Goal: Task Accomplishment & Management: Use online tool/utility

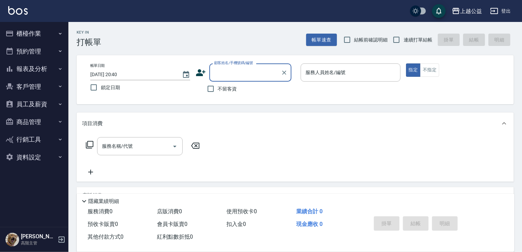
click at [420, 43] on span "連續打單結帳" at bounding box center [418, 39] width 29 height 7
click at [404, 43] on input "連續打單結帳" at bounding box center [396, 40] width 14 height 14
checkbox input "true"
click at [361, 64] on div "服務人員姓名/編號" at bounding box center [351, 72] width 100 height 18
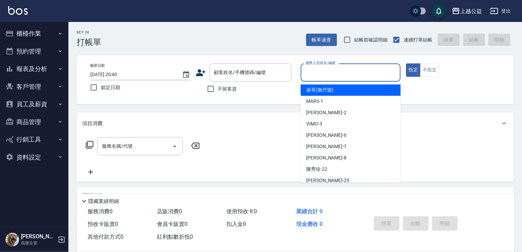
type input "迪哥(無代號)"
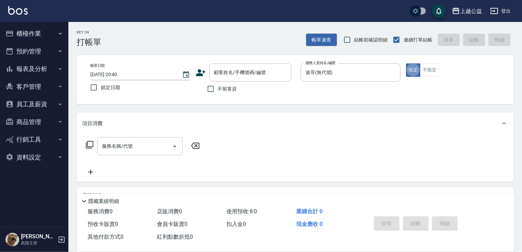
type button "true"
click at [392, 76] on button "Clear" at bounding box center [394, 73] width 10 height 10
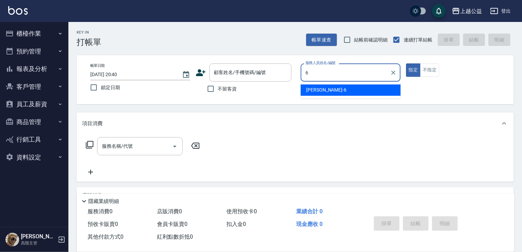
type input "[PERSON_NAME]-6"
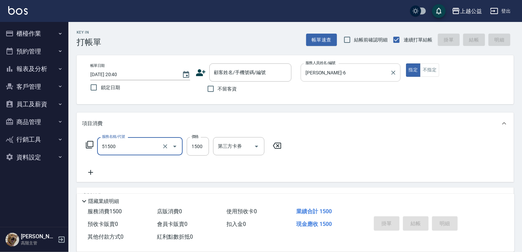
type input "染髮(51500)"
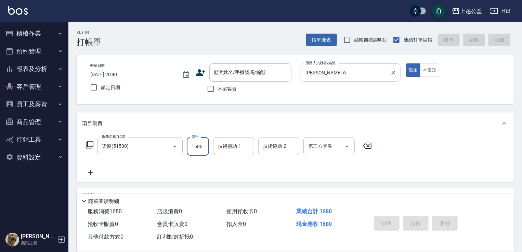
type input "1680"
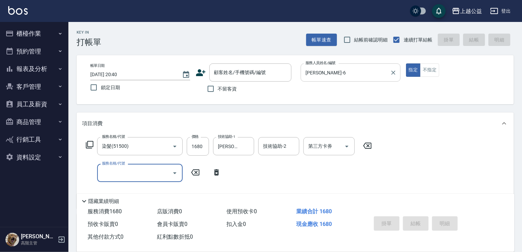
drag, startPoint x: 230, startPoint y: 152, endPoint x: 303, endPoint y: 90, distance: 95.9
click at [231, 149] on div "[PERSON_NAME]-32 技術協助-1" at bounding box center [233, 146] width 41 height 18
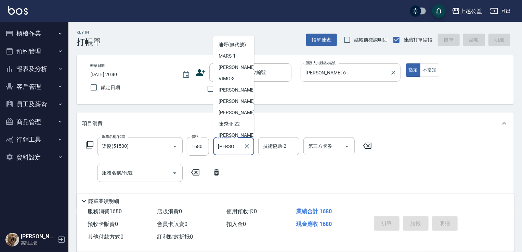
scroll to position [34, 0]
type input "[PERSON_NAME]-323"
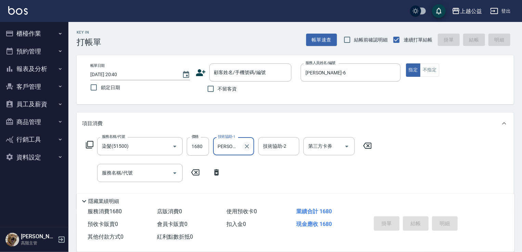
click at [247, 147] on icon "Clear" at bounding box center [247, 146] width 7 height 7
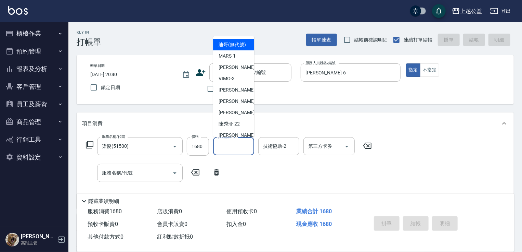
scroll to position [0, 0]
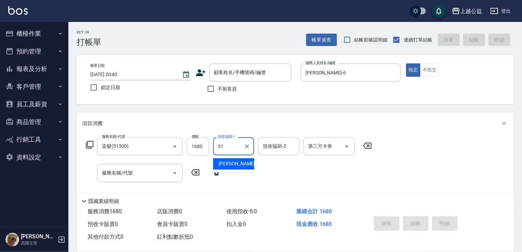
type input "[PERSON_NAME]-31"
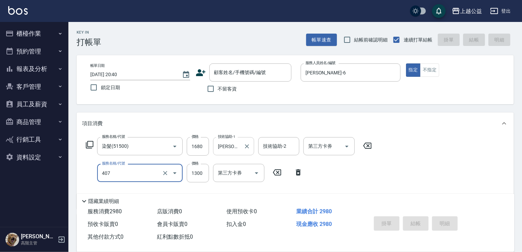
type input "女神鉑金護髮(407)"
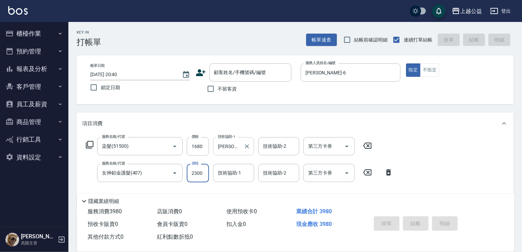
type input "2300"
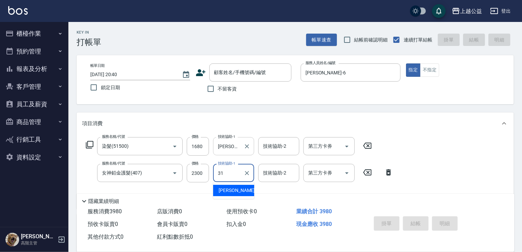
type input "[PERSON_NAME]-31"
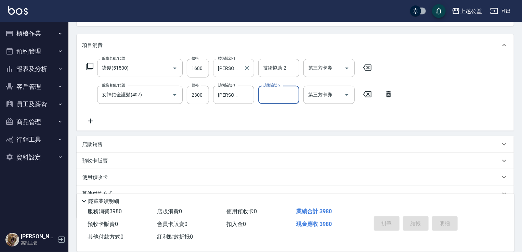
scroll to position [81, 0]
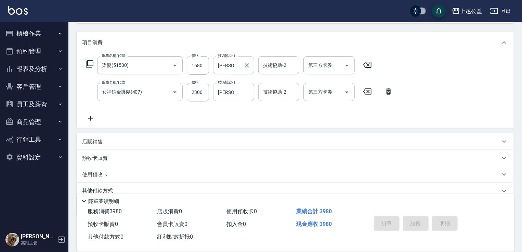
click at [110, 155] on div "預收卡販賣" at bounding box center [291, 157] width 418 height 7
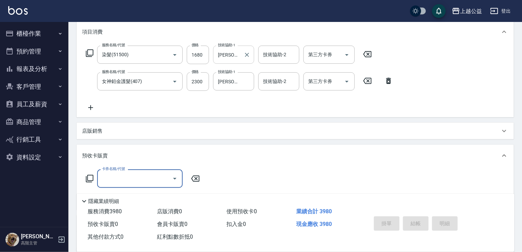
scroll to position [96, 0]
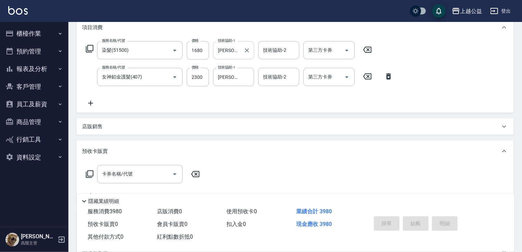
click at [129, 163] on div "卡券名稱/代號 卡券名稱/代號" at bounding box center [295, 183] width 437 height 43
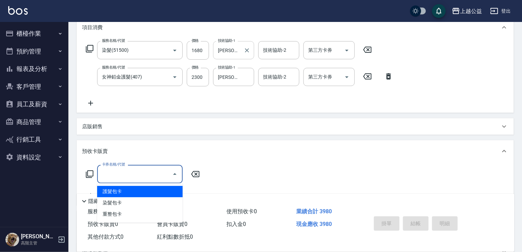
click at [127, 168] on div "卡券名稱/代號 卡券名稱/代號" at bounding box center [140, 174] width 86 height 18
click at [127, 168] on input "卡券名稱/代號" at bounding box center [134, 174] width 69 height 12
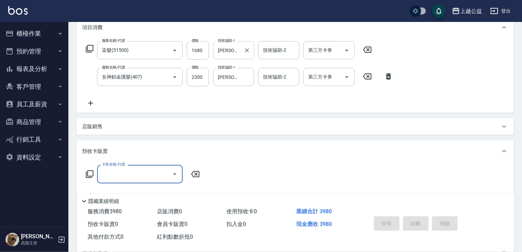
drag, startPoint x: 127, startPoint y: 168, endPoint x: 123, endPoint y: 177, distance: 9.0
click at [127, 169] on input "卡券名稱/代號" at bounding box center [134, 174] width 69 height 12
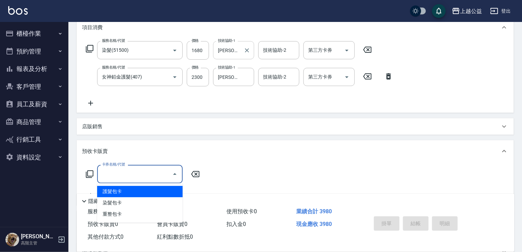
click at [117, 192] on span "護髮包卡" at bounding box center [140, 190] width 86 height 11
type input "護髮包卡(802)"
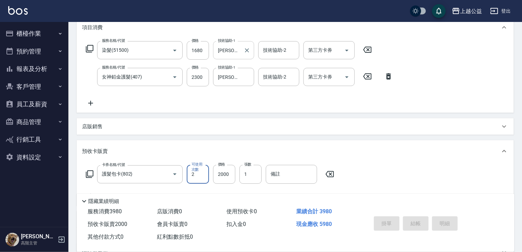
type input "2"
type input "2300"
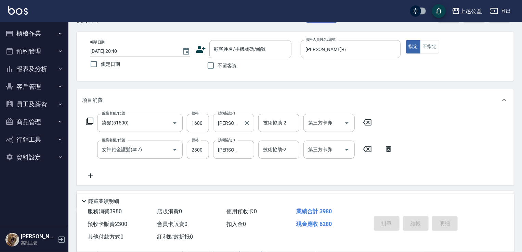
scroll to position [22, 0]
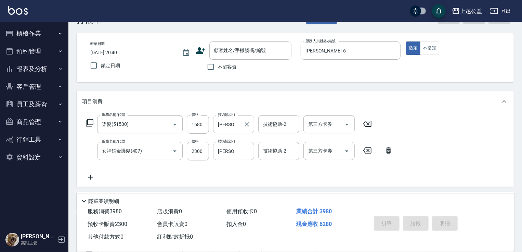
click at [236, 67] on span "不留客資" at bounding box center [227, 66] width 19 height 7
click at [218, 67] on input "不留客資" at bounding box center [211, 67] width 14 height 14
checkbox input "true"
type input "[DATE] 20:42"
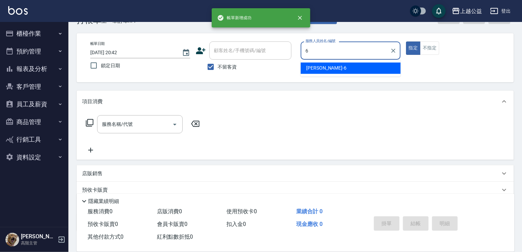
type input "[PERSON_NAME]-6"
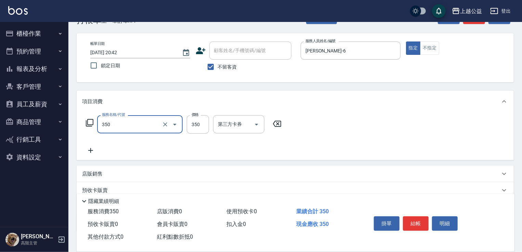
type input "一般洗剪(350)"
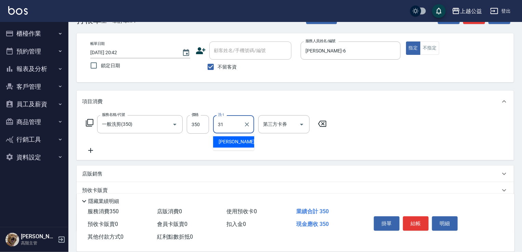
type input "[PERSON_NAME]-31"
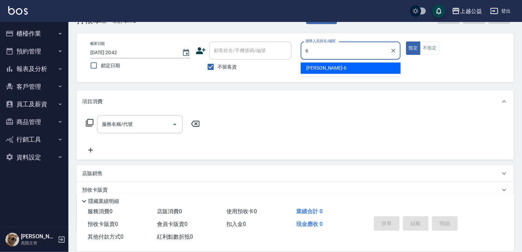
type input "[PERSON_NAME]-6"
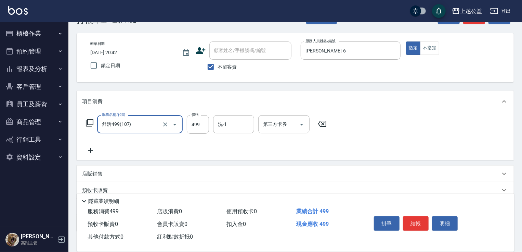
type input "舒活499(107)"
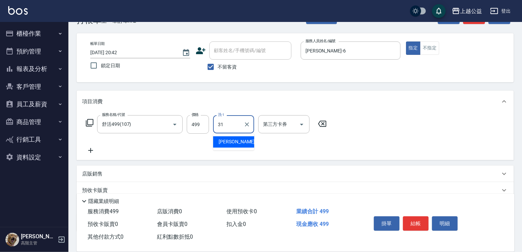
type input "[PERSON_NAME]-31"
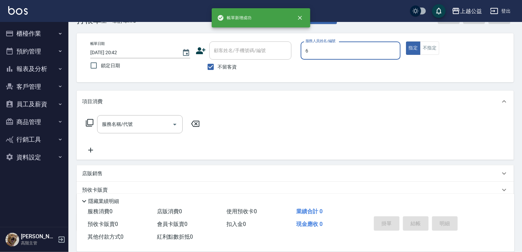
type input "[PERSON_NAME]-6"
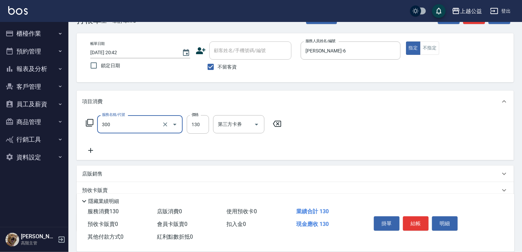
type input "剪髮(300)"
click at [171, 124] on icon "Open" at bounding box center [175, 124] width 8 height 8
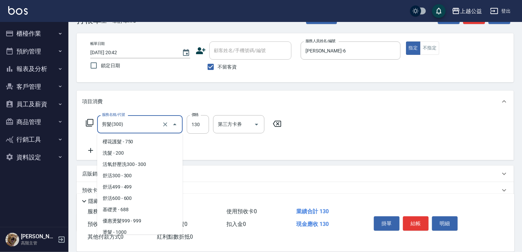
scroll to position [105, 0]
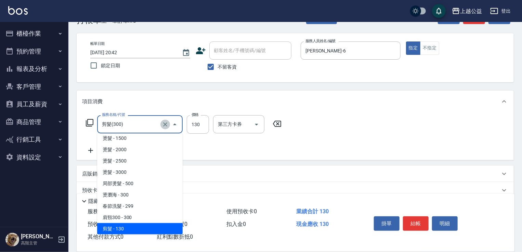
click at [169, 123] on button "Clear" at bounding box center [166, 124] width 10 height 10
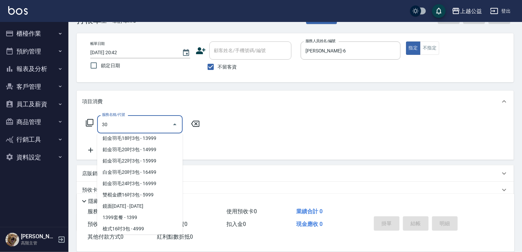
scroll to position [0, 0]
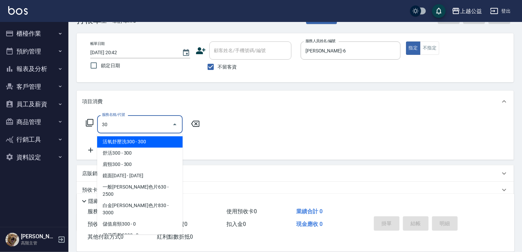
click at [161, 140] on span "活氧舒壓洗300 - 300" at bounding box center [140, 141] width 86 height 11
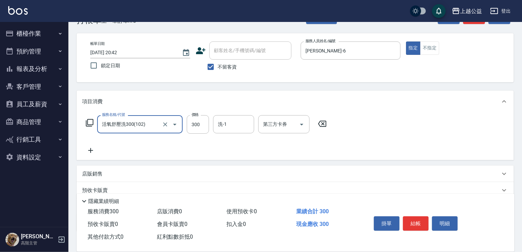
type input "活氧舒壓洗300(102)"
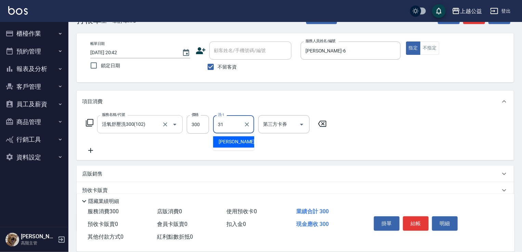
type input "[PERSON_NAME]-31"
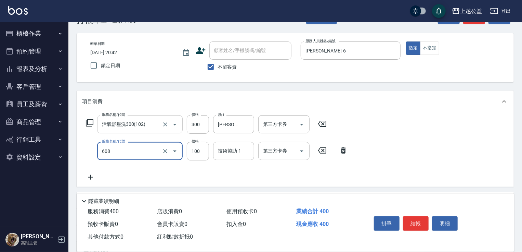
type input "精油長髮(608)"
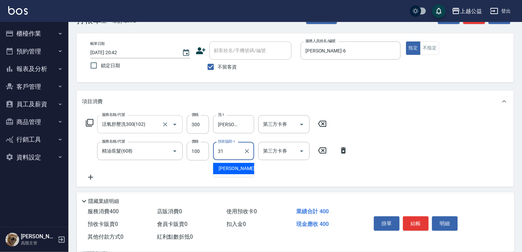
type input "[PERSON_NAME]-31"
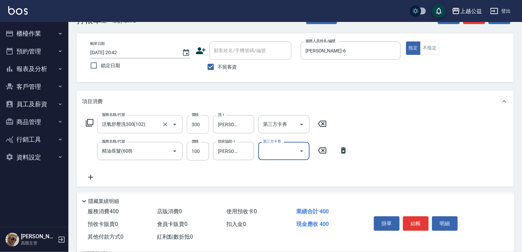
click at [197, 121] on input "300" at bounding box center [198, 124] width 22 height 18
drag, startPoint x: 197, startPoint y: 124, endPoint x: 236, endPoint y: 95, distance: 48.8
click at [196, 124] on input "300" at bounding box center [198, 124] width 22 height 18
type input "400"
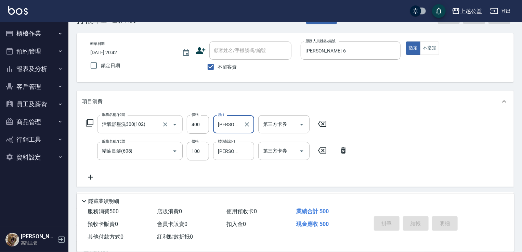
type input "[DATE] 20:43"
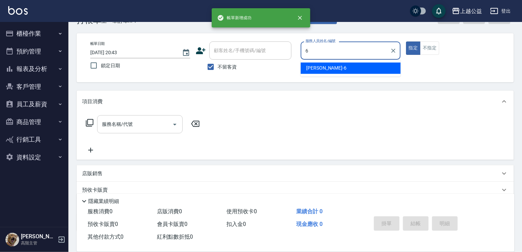
type input "[PERSON_NAME]-6"
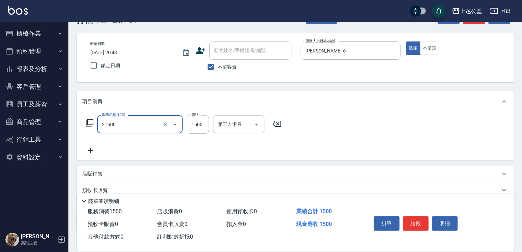
type input "燙髮(21500)"
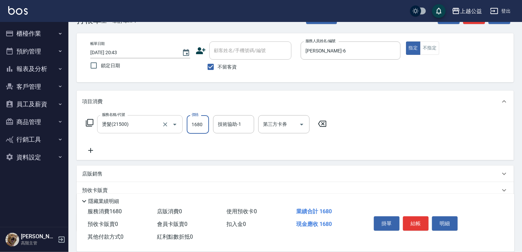
type input "1680"
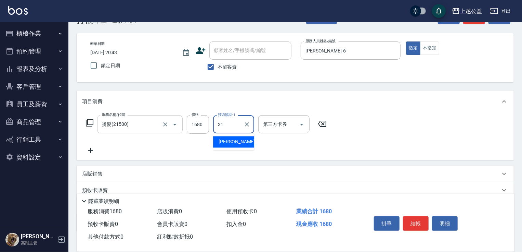
type input "[PERSON_NAME]-31"
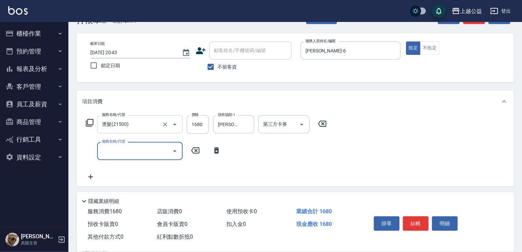
type input "7"
type input "女神鉑金護髮(407)"
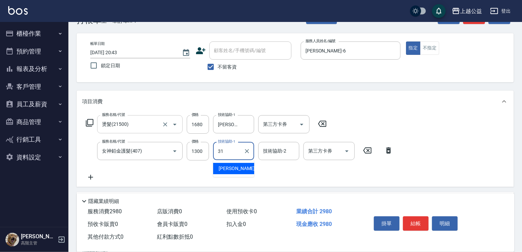
type input "[PERSON_NAME]-31"
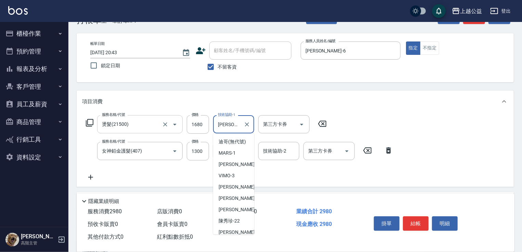
drag, startPoint x: 223, startPoint y: 122, endPoint x: 249, endPoint y: 112, distance: 28.0
click at [223, 123] on input "[PERSON_NAME]-31" at bounding box center [228, 124] width 25 height 12
click at [247, 124] on icon "Clear" at bounding box center [247, 124] width 4 height 4
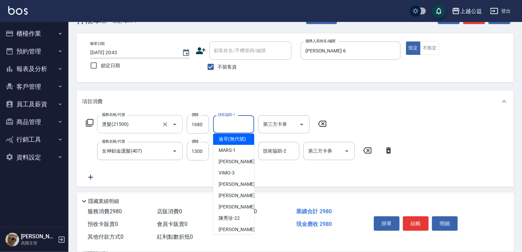
click at [269, 90] on div "項目消費" at bounding box center [295, 101] width 437 height 22
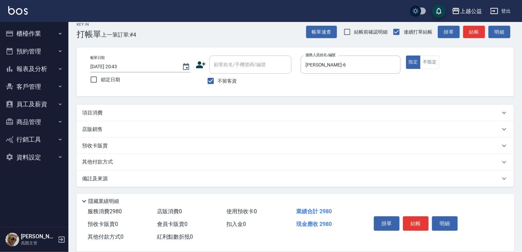
scroll to position [8, 0]
drag, startPoint x: 269, startPoint y: 98, endPoint x: 269, endPoint y: 107, distance: 9.2
click at [269, 99] on div "Key In 打帳單 上一筆訂單:#4 帳單速查 結帳前確認明細 連續打單結帳 掛單 結帳 明細 帳單日期 [DATE] 20:43 鎖定日期 顧客姓名/手機…" at bounding box center [295, 133] width 454 height 238
click at [267, 112] on div "項目消費" at bounding box center [291, 112] width 418 height 7
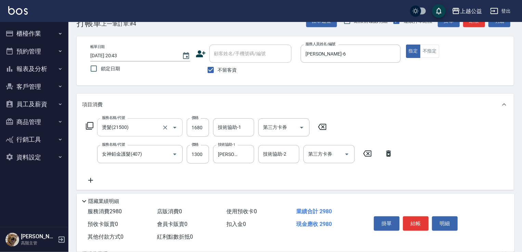
scroll to position [25, 0]
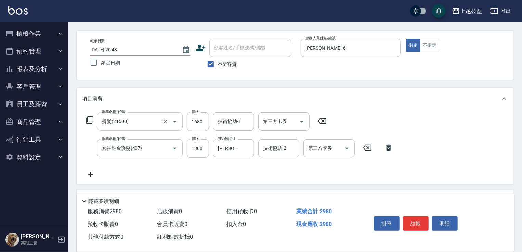
click at [213, 146] on div "服務名稱/代號 女神鉑金護髮(407) 服務名稱/代號 價格 1300 價格 技術協助-1 [PERSON_NAME]-31 技術協助-1 技術協助-2 技術…" at bounding box center [239, 148] width 315 height 18
click at [204, 145] on input "1300" at bounding box center [198, 148] width 22 height 18
type input "1900"
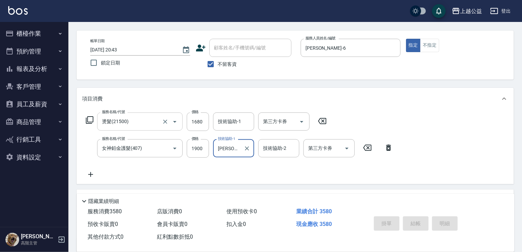
type input "[DATE] 20:44"
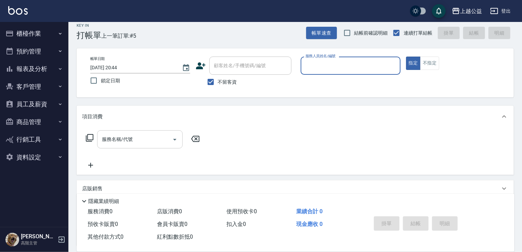
scroll to position [0, 0]
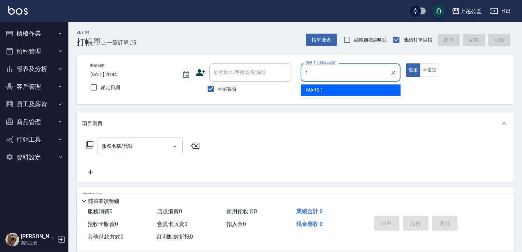
type input "MARS-1"
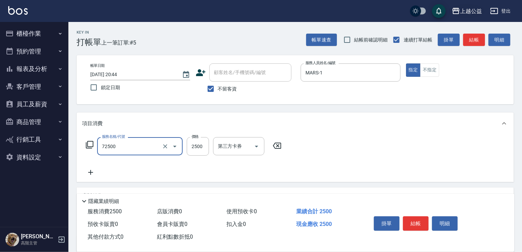
type input "一般[PERSON_NAME]色片630(72500)"
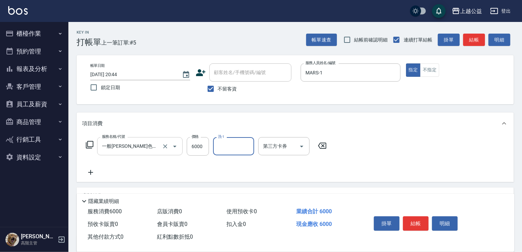
click at [133, 144] on input "一般[PERSON_NAME]色片630(72500)" at bounding box center [130, 146] width 60 height 12
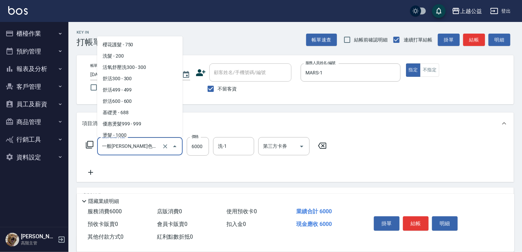
scroll to position [2229, 0]
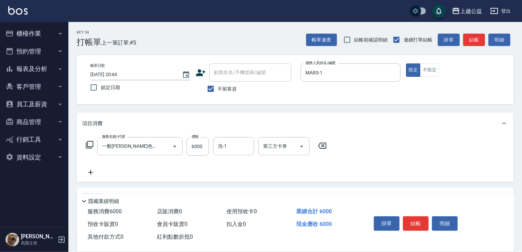
click at [218, 120] on div "項目消費" at bounding box center [291, 123] width 418 height 7
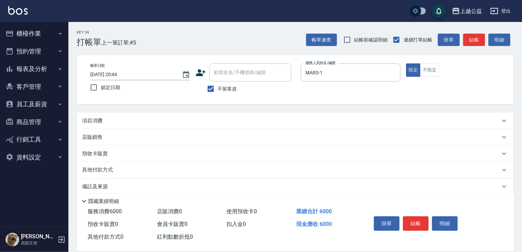
click at [182, 118] on div "項目消費" at bounding box center [291, 120] width 418 height 7
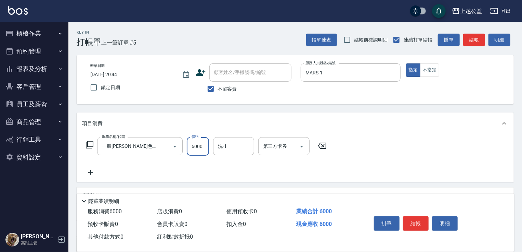
click at [200, 142] on input "6000" at bounding box center [198, 146] width 22 height 18
type input "3000"
type input "[PERSON_NAME]-8"
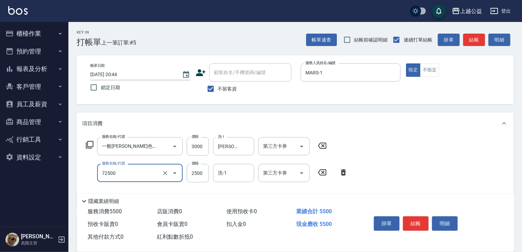
type input "一般[PERSON_NAME]色片630(72500)"
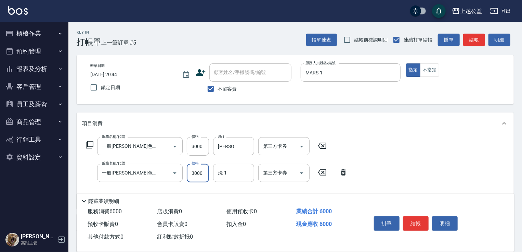
type input "3000"
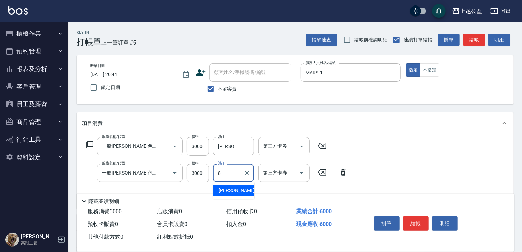
type input "[PERSON_NAME]-8"
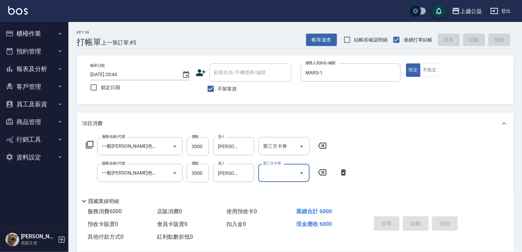
type input "[DATE] 20:46"
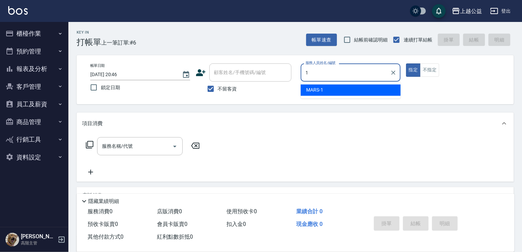
type input "MARS-1"
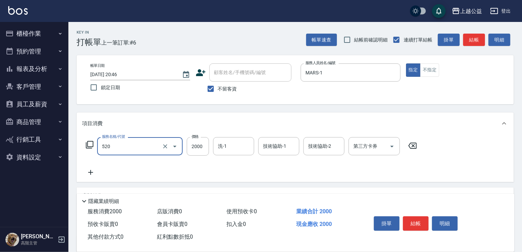
type input "繽紛染髮(520)"
type input "2599"
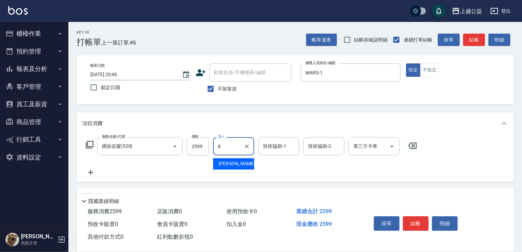
type input "[PERSON_NAME]-8"
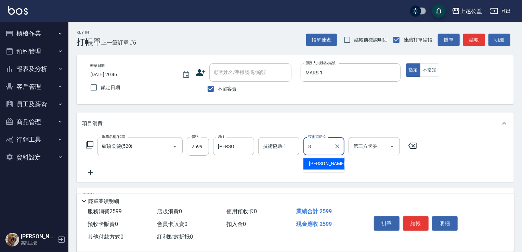
type input "[PERSON_NAME]-8"
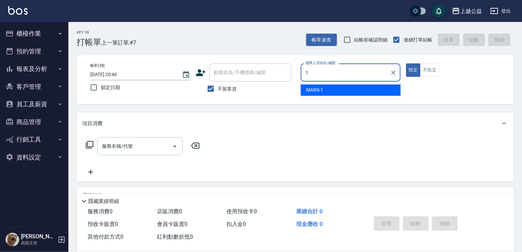
type input "MARS-1"
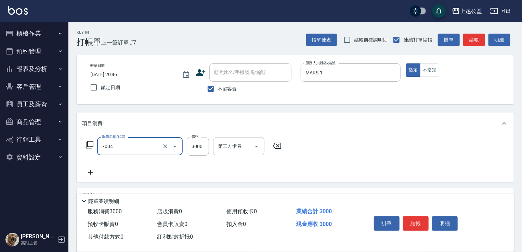
type input "重整3包(7004)"
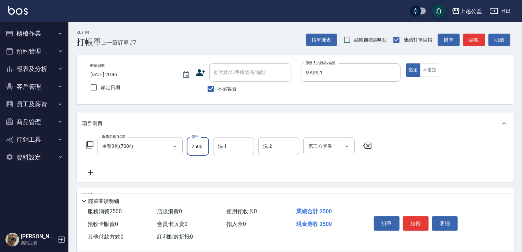
type input "2500"
type input "[PERSON_NAME]-8"
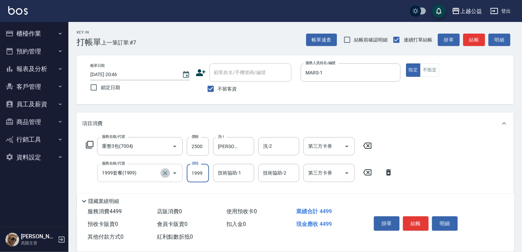
click at [164, 171] on icon "Clear" at bounding box center [165, 172] width 7 height 7
type input "1999套餐(1999)"
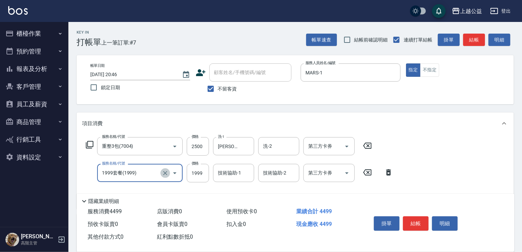
click at [166, 170] on button "Clear" at bounding box center [166, 173] width 10 height 10
type input "精油SPA(0599)"
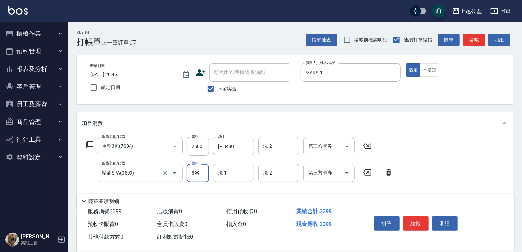
type input "899"
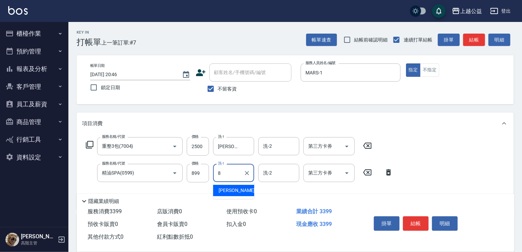
type input "[PERSON_NAME]-8"
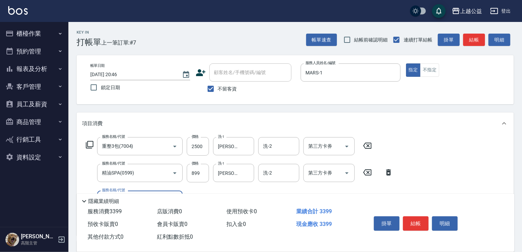
type input "7"
type input "天天護髮(403)"
type input "500"
type input "[PERSON_NAME]-8"
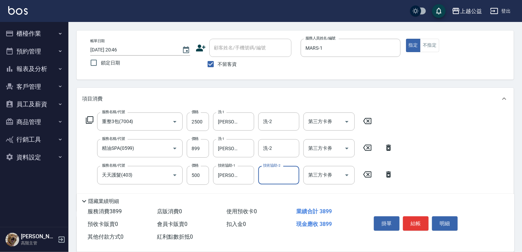
scroll to position [25, 0]
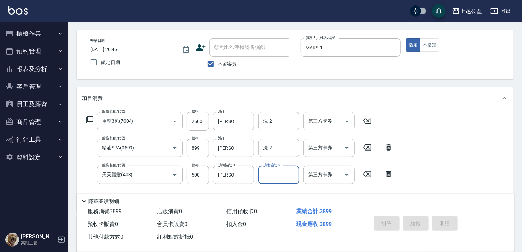
type input "[DATE] 20:47"
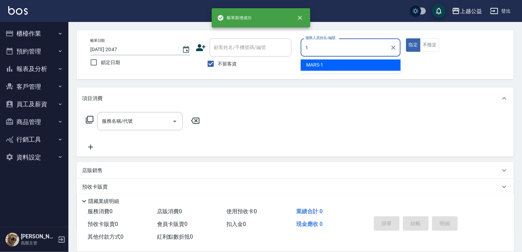
type input "MARS-1"
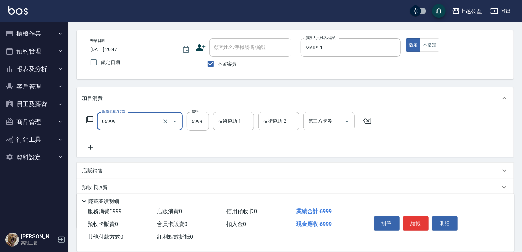
type input "雙棍金鑽18吋3包(06999)"
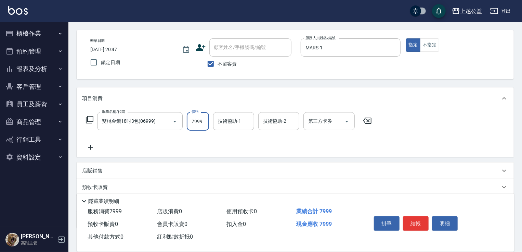
type input "7999"
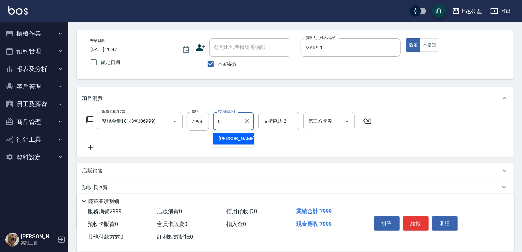
type input "[PERSON_NAME]-8"
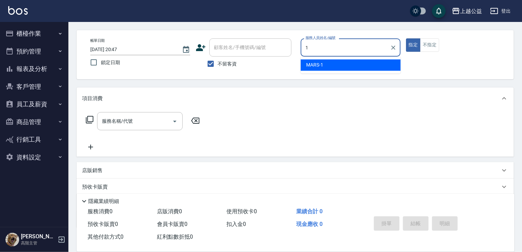
type input "MARS-1"
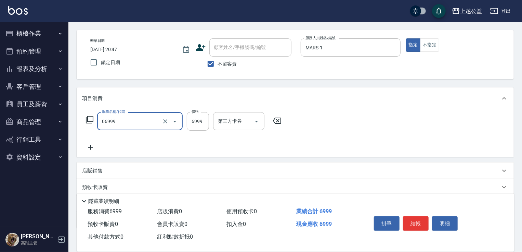
type input "雙棍金鑽18吋3包(06999)"
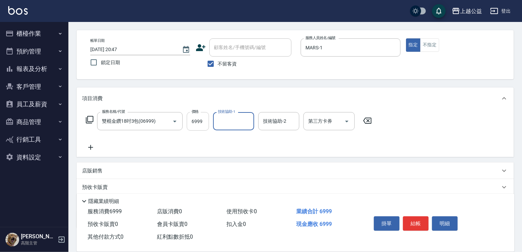
click at [194, 118] on input "6999" at bounding box center [198, 121] width 22 height 18
type input "7999"
type input "[PERSON_NAME]-31"
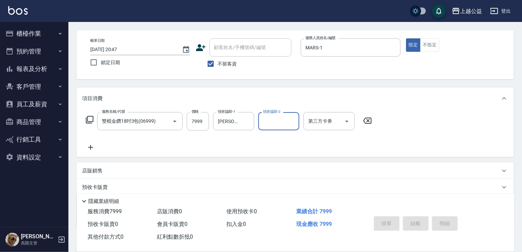
type input "[DATE] 20:48"
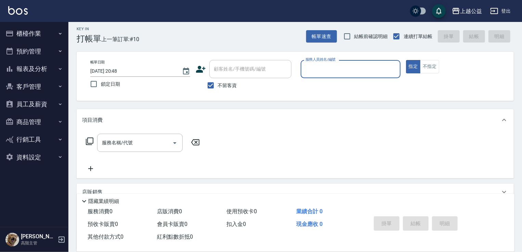
scroll to position [3, 0]
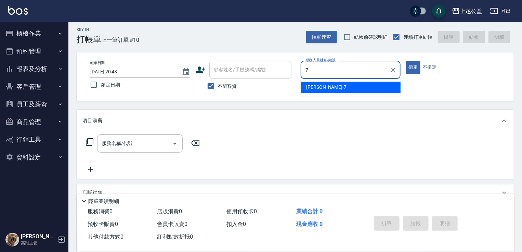
type input "廖麗婷-7"
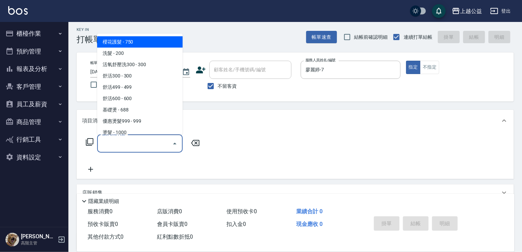
click at [409, 90] on div "帳單日期 [DATE] 20:48 鎖定日期 顧客姓名/手機號碼/編號 顧客姓名/手機號碼/編號 不留客資 服務人員姓名/編號 [PERSON_NAME]-7…" at bounding box center [295, 77] width 421 height 33
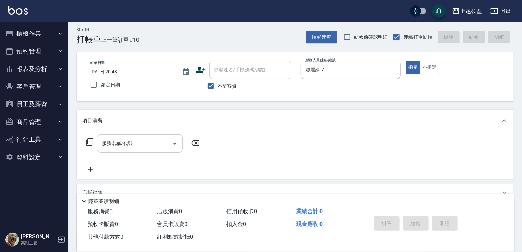
click at [146, 136] on div "服務名稱/代號" at bounding box center [140, 143] width 86 height 18
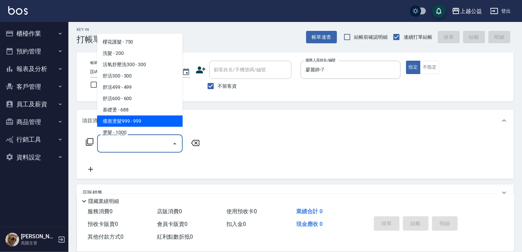
scroll to position [4, 0]
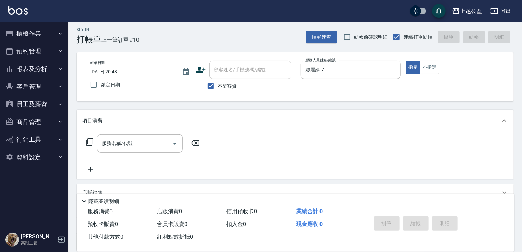
click at [385, 127] on div "項目消費" at bounding box center [295, 121] width 437 height 22
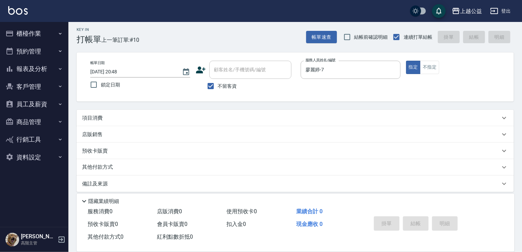
click at [108, 116] on div "項目消費" at bounding box center [291, 117] width 418 height 7
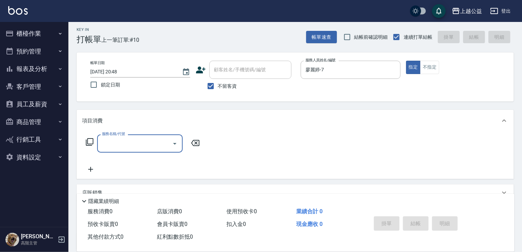
scroll to position [0, 0]
click at [119, 137] on input "服務名稱/代號" at bounding box center [134, 143] width 69 height 12
click at [119, 140] on input "服務名稱/代號" at bounding box center [134, 143] width 69 height 12
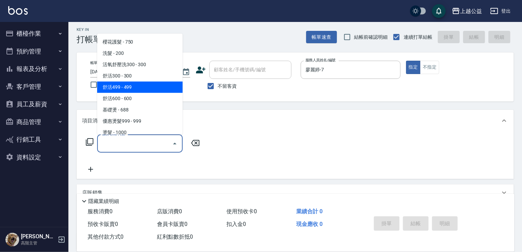
click at [115, 141] on input "服務名稱/代號" at bounding box center [134, 143] width 69 height 12
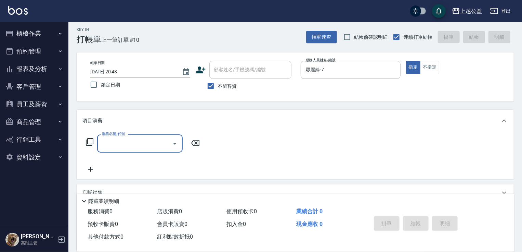
click at [115, 141] on input "服務名稱/代號" at bounding box center [134, 143] width 69 height 12
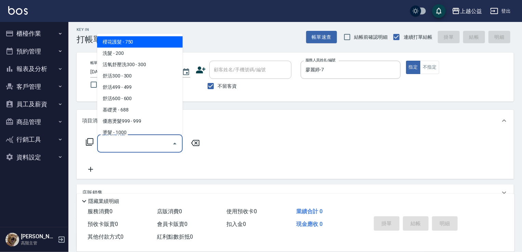
click at [115, 141] on input "服務名稱/代號" at bounding box center [134, 143] width 69 height 12
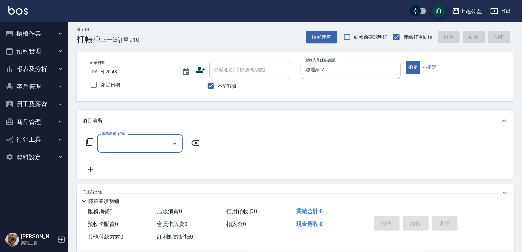
click at [116, 140] on input "服務名稱/代號" at bounding box center [134, 143] width 69 height 12
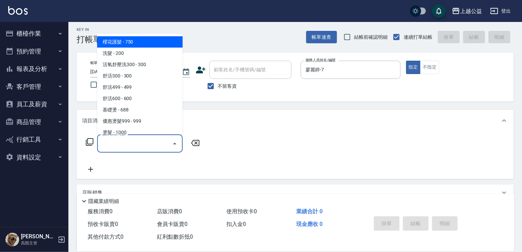
click at [116, 140] on input "服務名稱/代號" at bounding box center [134, 143] width 69 height 12
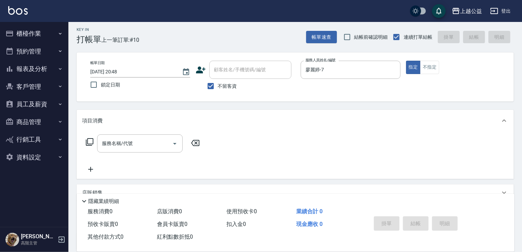
click at [259, 133] on div "服務名稱/代號 服務名稱/代號" at bounding box center [295, 154] width 437 height 47
click at [362, 104] on div "Key In 打帳單 上一筆訂單:#10 帳單速查 結帳前確認明細 連續打單結帳 掛單 結帳 明細 帳單日期 [DATE] 20:48 鎖定日期 顧客姓名/手…" at bounding box center [295, 167] width 454 height 296
click at [193, 120] on div "項目消費" at bounding box center [291, 120] width 418 height 7
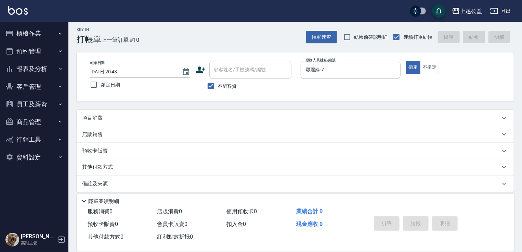
click at [163, 142] on div "預收卡販賣 卡券名稱/代號 卡券名稱/代號" at bounding box center [295, 150] width 437 height 16
click at [141, 117] on div "項目消費" at bounding box center [291, 117] width 418 height 7
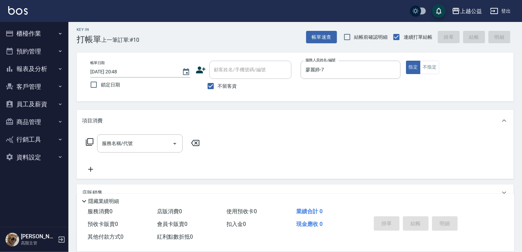
click at [141, 132] on div "服務名稱/代號 服務名稱/代號" at bounding box center [295, 154] width 437 height 47
click at [140, 137] on input "服務名稱/代號" at bounding box center [134, 143] width 69 height 12
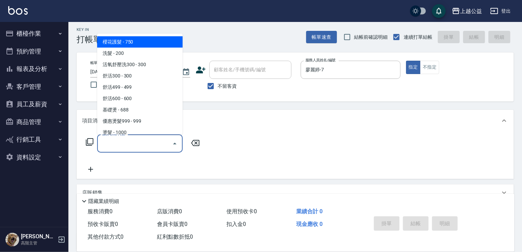
click at [140, 137] on input "服務名稱/代號" at bounding box center [134, 143] width 69 height 12
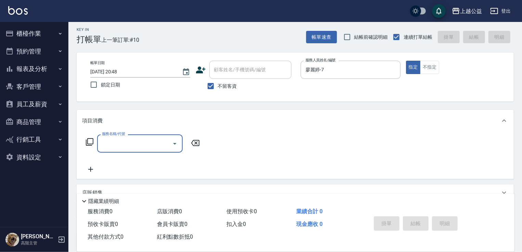
click at [140, 137] on input "服務名稱/代號" at bounding box center [134, 143] width 69 height 12
type input "ㄘ"
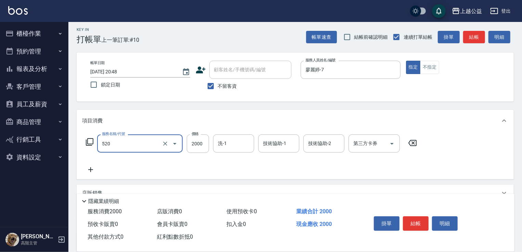
type input "繽紛染髮(520)"
type input "2299"
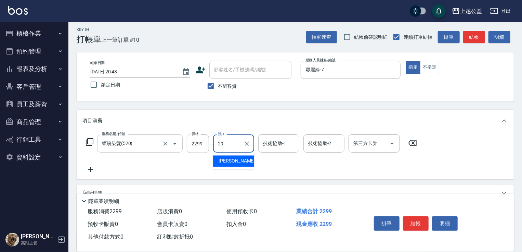
type input "[PERSON_NAME]-29"
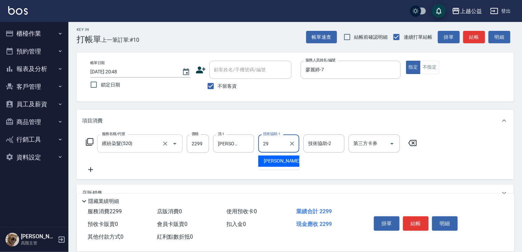
type input "[PERSON_NAME]-29"
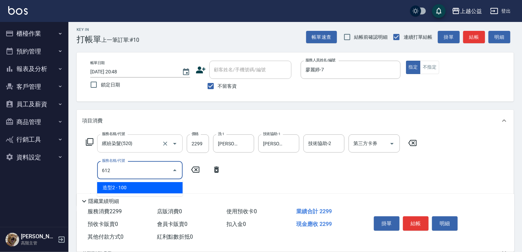
type input "造型2(612)"
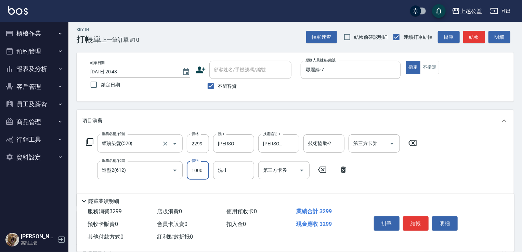
type input "1000"
type input "[PERSON_NAME]-29"
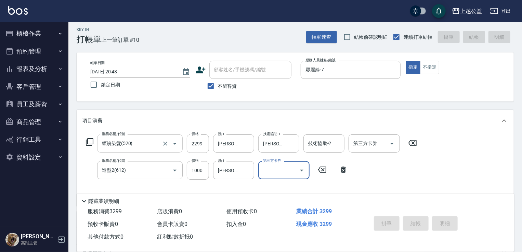
type input "[DATE] 20:51"
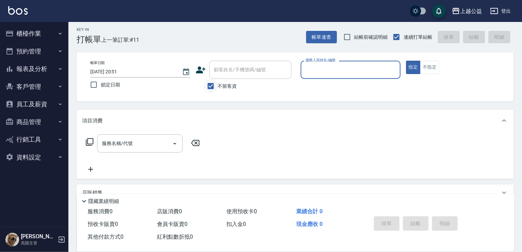
click at [215, 80] on input "不留客資" at bounding box center [211, 86] width 14 height 14
checkbox input "false"
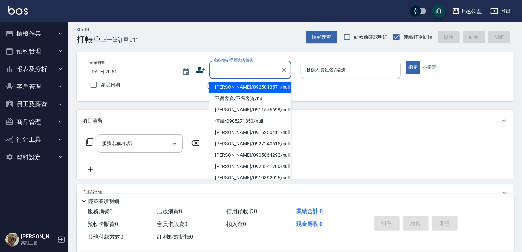
click at [222, 70] on div "顧客姓名/手機號碼/編號 顧客姓名/手機號碼/編號" at bounding box center [250, 70] width 82 height 18
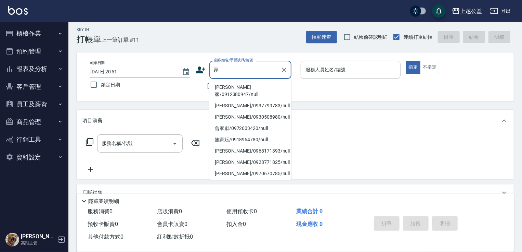
type input "嘉"
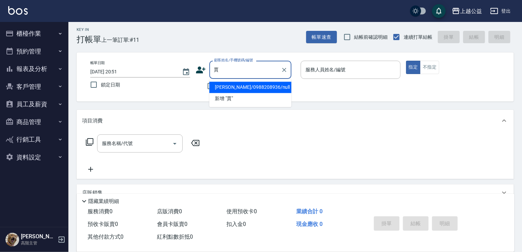
type input "[PERSON_NAME]/0988208936/null"
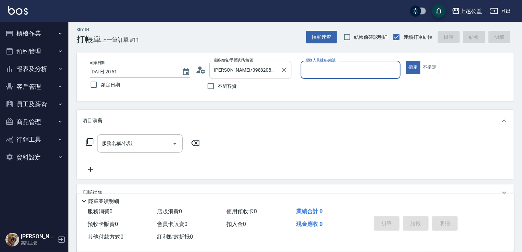
type input "廖麗婷-7"
click at [406, 61] on button "指定" at bounding box center [413, 67] width 15 height 13
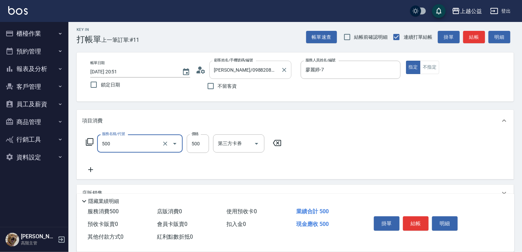
type input "洗剪500(500)"
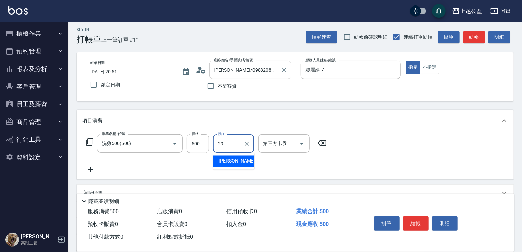
type input "[PERSON_NAME]-29"
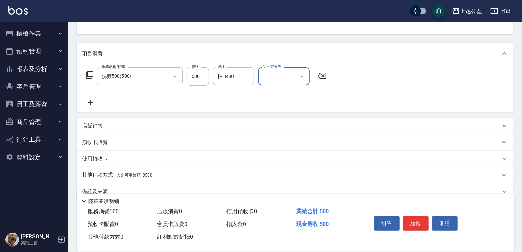
scroll to position [74, 0]
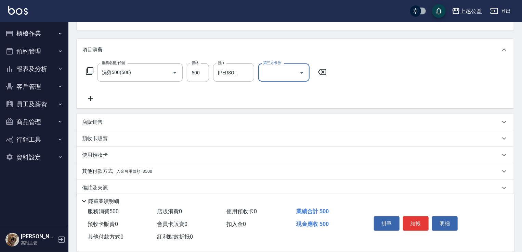
click at [106, 170] on p "其他付款方式 入金可用餘額: 3500" at bounding box center [117, 171] width 70 height 8
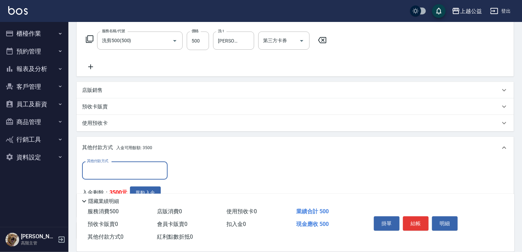
scroll to position [115, 0]
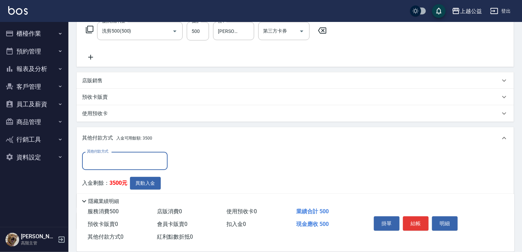
click at [116, 161] on input "其他付款方式" at bounding box center [124, 161] width 79 height 12
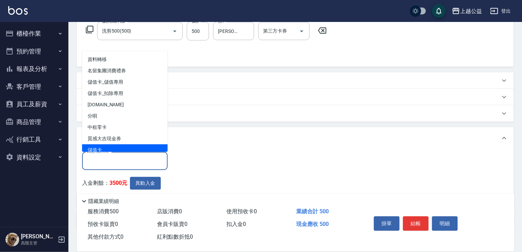
drag, startPoint x: 104, startPoint y: 150, endPoint x: 111, endPoint y: 166, distance: 17.3
click at [104, 150] on span "儲值卡" at bounding box center [125, 149] width 86 height 11
type input "儲值卡"
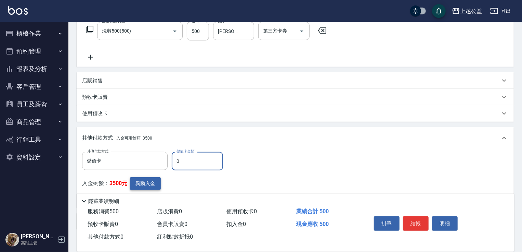
click at [149, 183] on button "異動入金" at bounding box center [145, 183] width 31 height 13
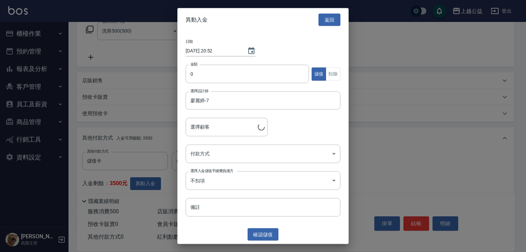
type input "[PERSON_NAME]/0988208936"
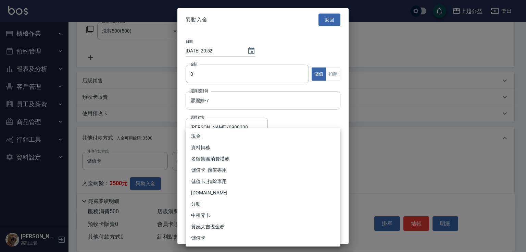
click at [203, 148] on body "上越公益 登出 櫃檯作業 打帳單 帳單列表 掛單列表 座位開單 營業儀表板 現金收支登錄 高階收支登錄 材料自購登錄 每日結帳 排班表 現場電腦打卡 掃碼打卡…" at bounding box center [263, 89] width 526 height 409
click at [204, 180] on li "儲值卡_扣除專用" at bounding box center [262, 181] width 155 height 11
type input "儲值卡_扣除專用"
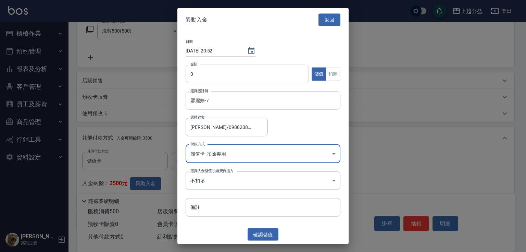
click at [210, 76] on input "0" at bounding box center [246, 74] width 123 height 18
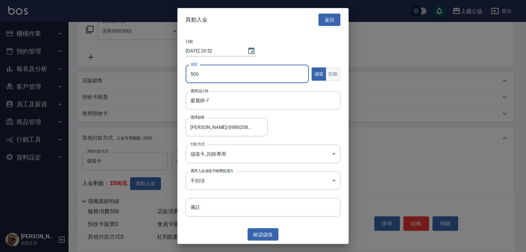
type input "500"
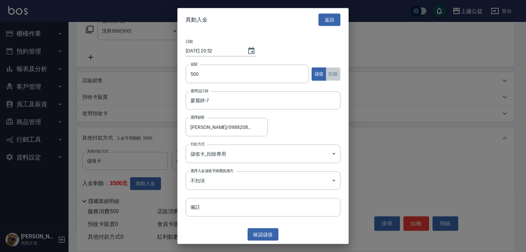
click at [329, 74] on button "扣除" at bounding box center [332, 73] width 15 height 13
click at [269, 231] on button "確認 扣除" at bounding box center [262, 234] width 31 height 13
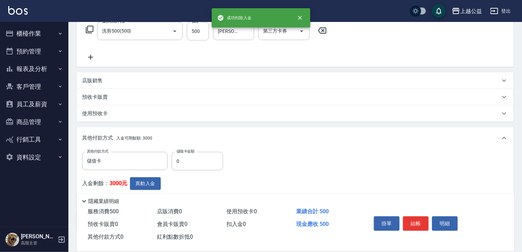
click at [192, 153] on label "儲值卡金額" at bounding box center [186, 151] width 18 height 5
click at [192, 153] on input "0" at bounding box center [197, 161] width 51 height 18
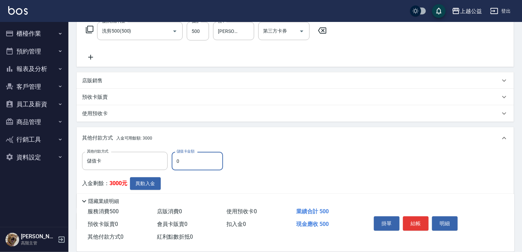
click at [193, 154] on input "0" at bounding box center [197, 161] width 51 height 18
type input "500"
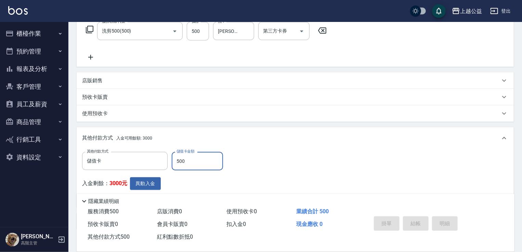
type input "[DATE] 20:52"
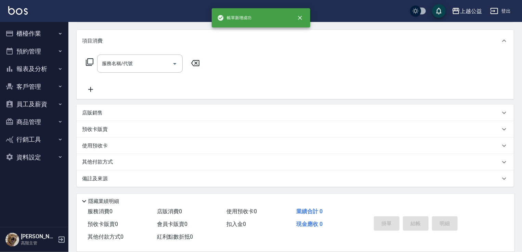
scroll to position [0, 0]
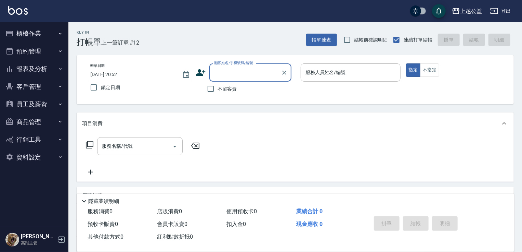
type input "7"
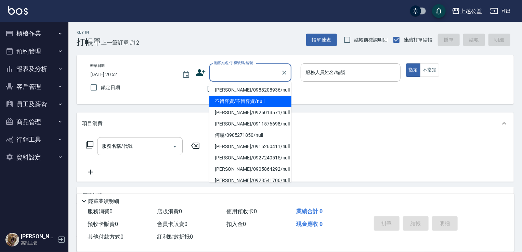
click at [330, 99] on div "帳單日期 [DATE] 20:52 鎖定日期 顧客姓名/手機號碼/編號 顧客姓名/手機號碼/編號 不留客資 服務人員姓名/編號 服務人員姓名/編號 指定 不指定" at bounding box center [295, 79] width 437 height 49
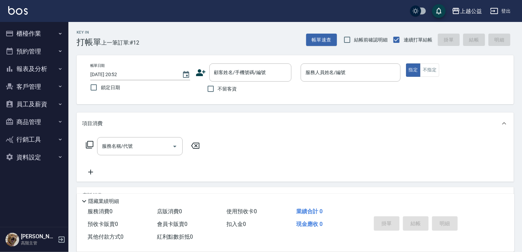
drag, startPoint x: 207, startPoint y: 84, endPoint x: 220, endPoint y: 86, distance: 13.3
click at [211, 84] on input "不留客資" at bounding box center [211, 88] width 14 height 14
checkbox input "true"
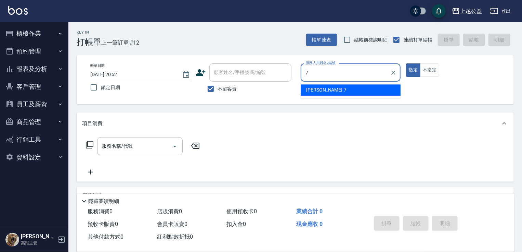
type input "廖麗婷-7"
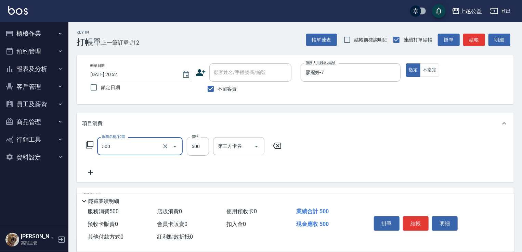
type input "洗剪500(500)"
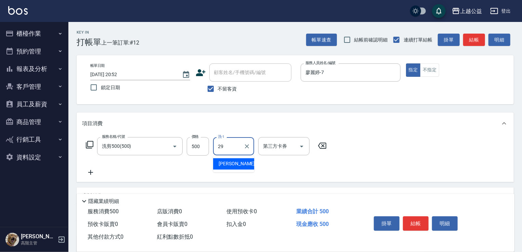
type input "[PERSON_NAME]-29"
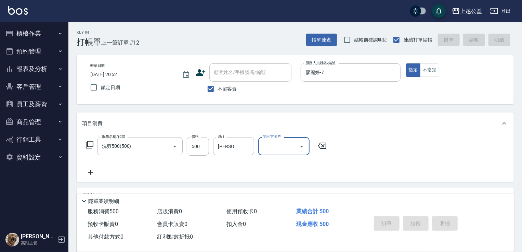
type input "[DATE] 20:53"
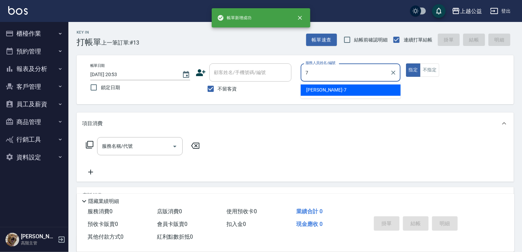
type input "廖麗婷-7"
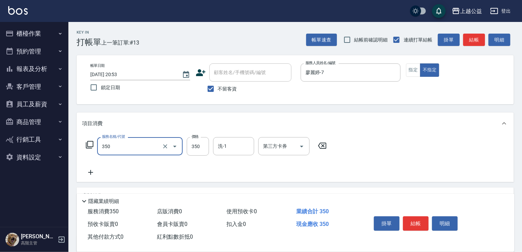
type input "一般洗剪(350)"
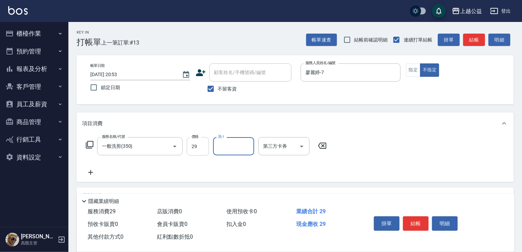
click at [196, 152] on input "29" at bounding box center [198, 146] width 22 height 18
type input "350"
type input "[PERSON_NAME]-29"
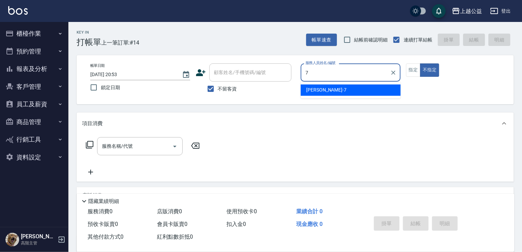
type input "廖麗婷-7"
type button "false"
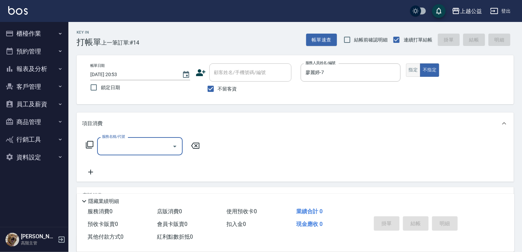
click at [416, 68] on button "指定" at bounding box center [413, 69] width 15 height 13
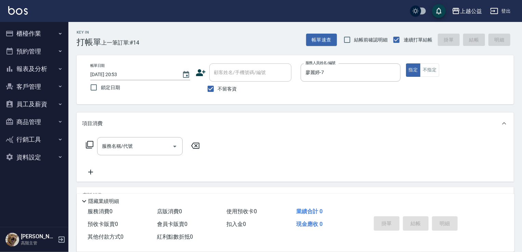
click at [159, 133] on div "項目消費" at bounding box center [295, 123] width 437 height 22
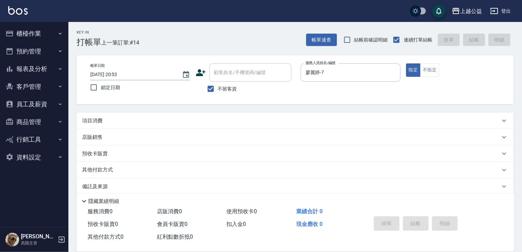
click at [158, 129] on div "店販銷售" at bounding box center [295, 137] width 437 height 16
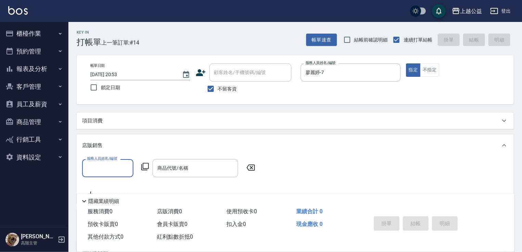
click at [130, 129] on div "項目消費 服務名稱/代號 服務名稱/代號 店販銷售 服務人員姓名/編號 服務人員姓名/編號 商品代號/名稱 商品代號/名稱 預收卡販賣 卡券名稱/代號 卡券名…" at bounding box center [295, 185] width 437 height 146
drag, startPoint x: 128, startPoint y: 118, endPoint x: 99, endPoint y: 142, distance: 37.9
click at [125, 124] on div "項目消費" at bounding box center [291, 120] width 418 height 7
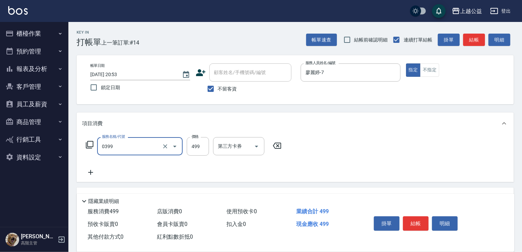
type input "海鹽SPA洗(0399)"
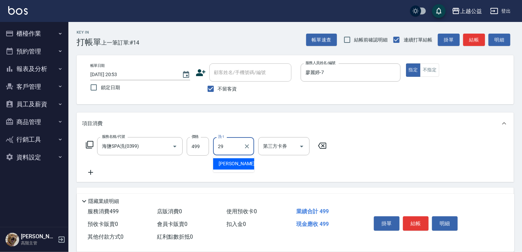
type input "[PERSON_NAME]-29"
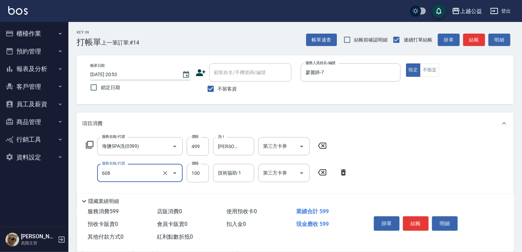
type input "精油長髮(608)"
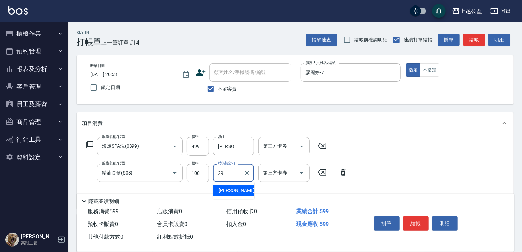
type input "[PERSON_NAME]-29"
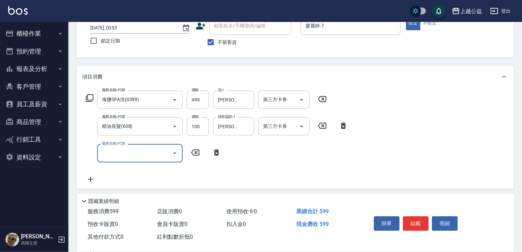
scroll to position [50, 0]
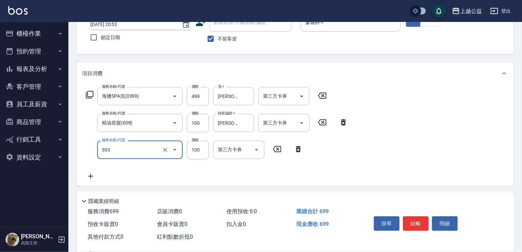
type input "剪髮(303)"
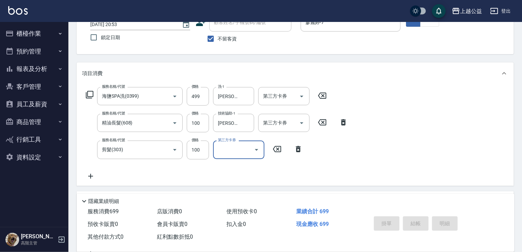
type input "[DATE] 20:54"
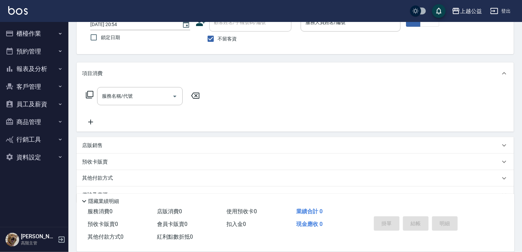
drag, startPoint x: 449, startPoint y: 70, endPoint x: 438, endPoint y: 43, distance: 29.8
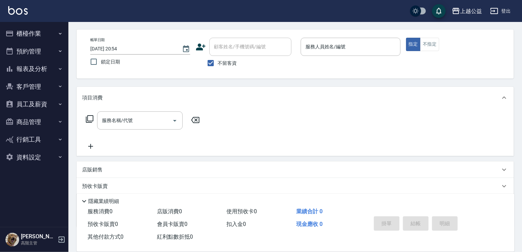
scroll to position [11, 0]
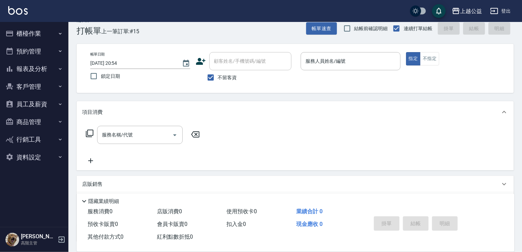
click at [357, 49] on div "帳單日期 [DATE] 20:54 鎖定日期 顧客姓名/手機號碼/編號 顧客姓名/手機號碼/編號 不留客資 服務人員姓名/編號 服務人員姓名/編號 指定 不指定" at bounding box center [295, 68] width 437 height 49
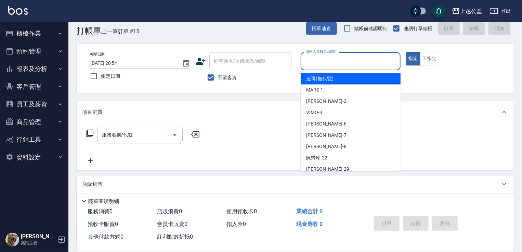
click at [360, 60] on input "服務人員姓名/編號" at bounding box center [351, 61] width 94 height 12
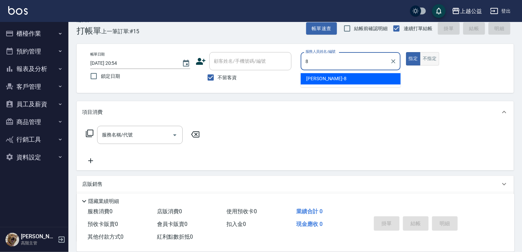
type input "[PERSON_NAME]-8"
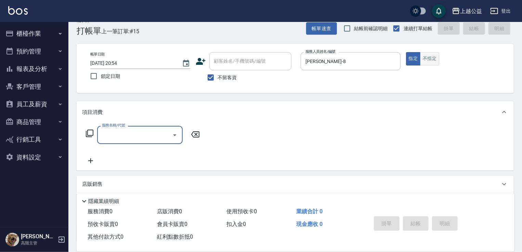
click at [430, 63] on button "不指定" at bounding box center [429, 58] width 19 height 13
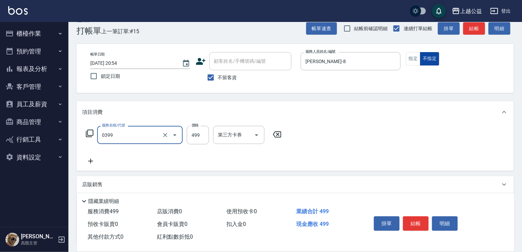
type input "海鹽SPA洗(0399)"
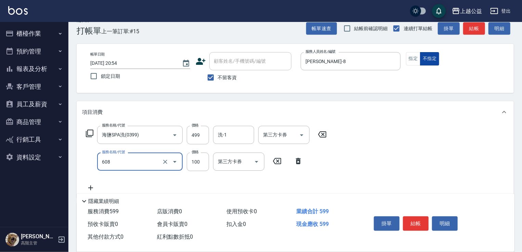
type input "精油長髮(608)"
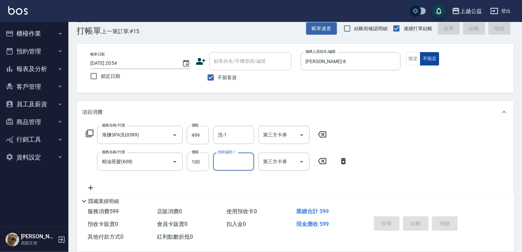
type input "[DATE] 20:55"
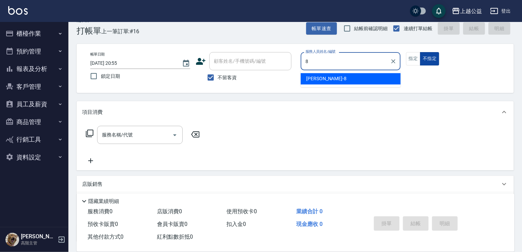
type input "[PERSON_NAME]-8"
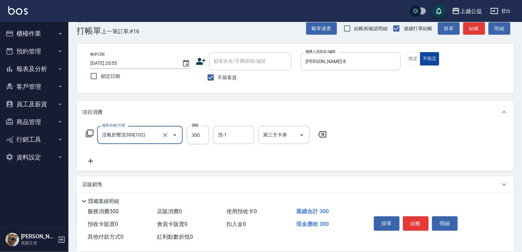
type input "活氧舒壓洗300(102)"
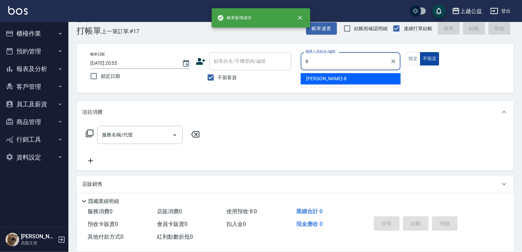
type input "[PERSON_NAME]-8"
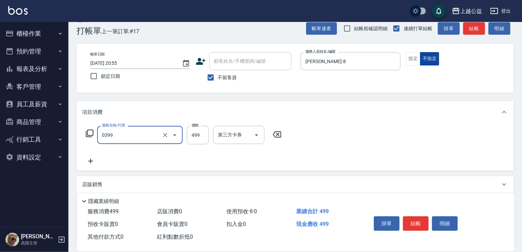
type input "海鹽SPA洗(0399)"
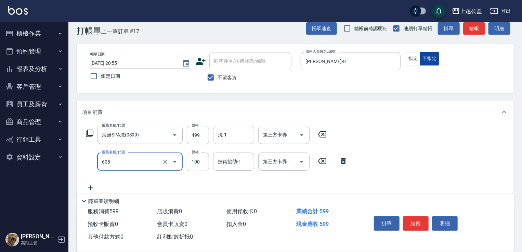
type input "精油長髮(608)"
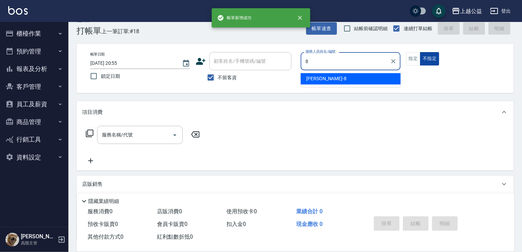
type input "[PERSON_NAME]-8"
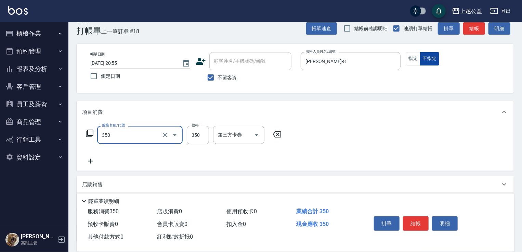
type input "一般洗剪(350)"
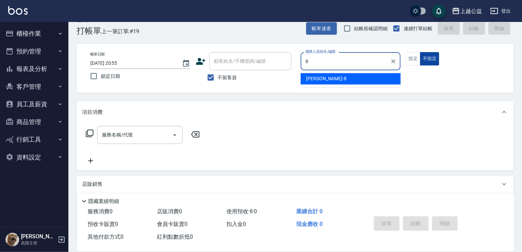
type input "[PERSON_NAME]-8"
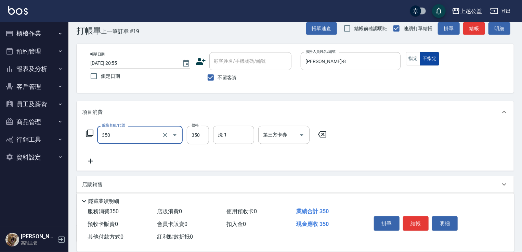
type input "一般洗剪(350)"
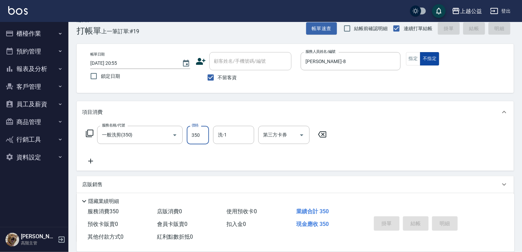
type input "[DATE] 20:56"
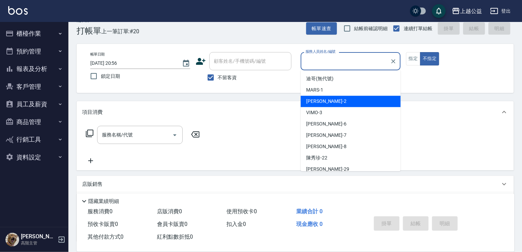
click at [478, 100] on div "Key In 打帳單 上一筆訂單:#20 帳單速查 結帳前確認明細 連續打單結帳 掛單 結帳 明細 帳單日期 [DATE] 20:56 鎖定日期 顧客姓名/手…" at bounding box center [295, 159] width 454 height 296
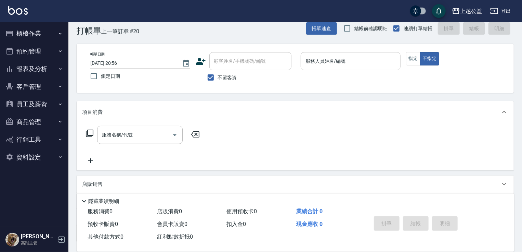
click at [343, 65] on input "服務人員姓名/編號" at bounding box center [351, 61] width 94 height 12
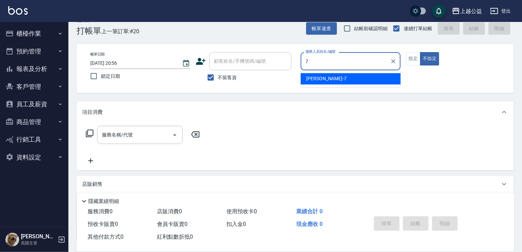
type input "廖麗婷-7"
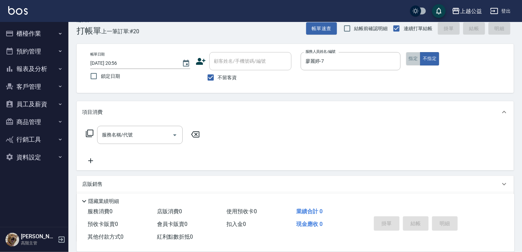
click at [409, 59] on button "指定" at bounding box center [413, 58] width 15 height 13
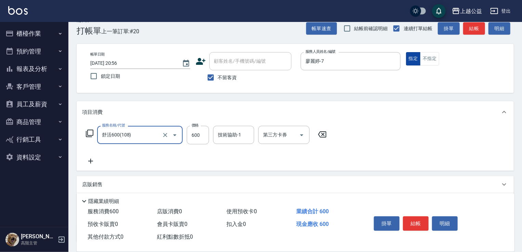
type input "舒活600(108)"
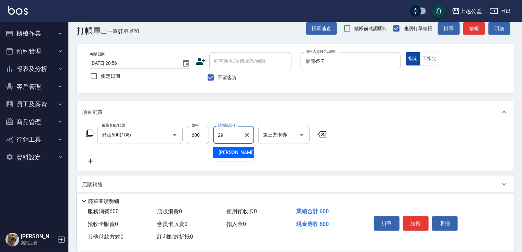
type input "[PERSON_NAME]-29"
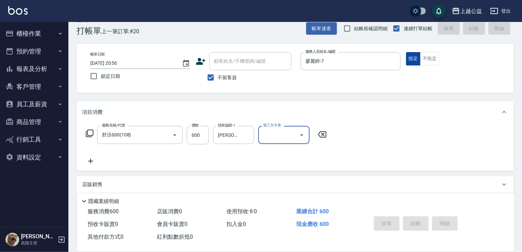
type input "[DATE] 21:16"
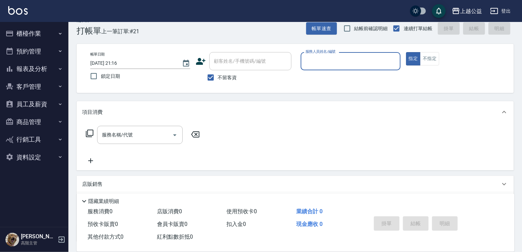
click at [49, 65] on button "報表及分析" at bounding box center [34, 69] width 63 height 18
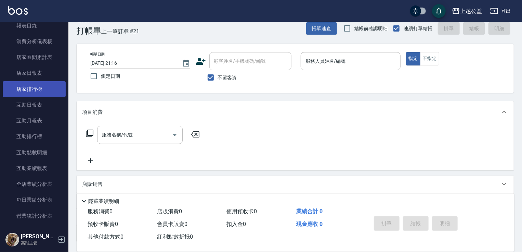
scroll to position [66, 0]
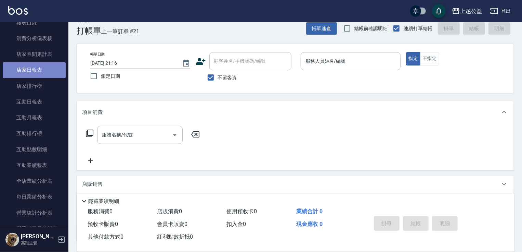
click at [38, 71] on link "店家日報表" at bounding box center [34, 70] width 63 height 16
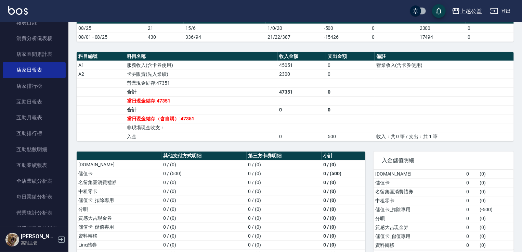
scroll to position [242, 0]
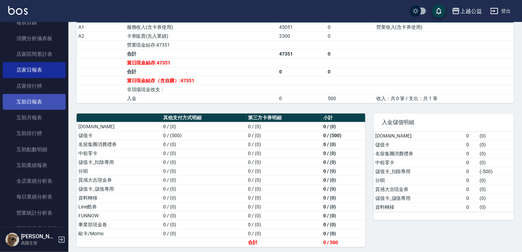
click at [33, 104] on link "互助日報表" at bounding box center [34, 102] width 63 height 16
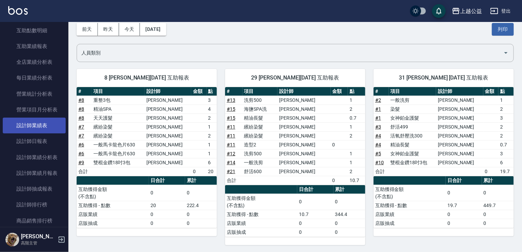
scroll to position [185, 0]
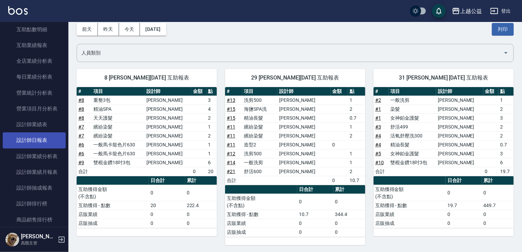
click at [37, 138] on link "設計師日報表" at bounding box center [34, 140] width 63 height 16
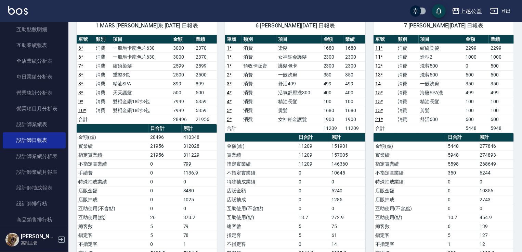
scroll to position [59, 0]
